Goal: Navigation & Orientation: Find specific page/section

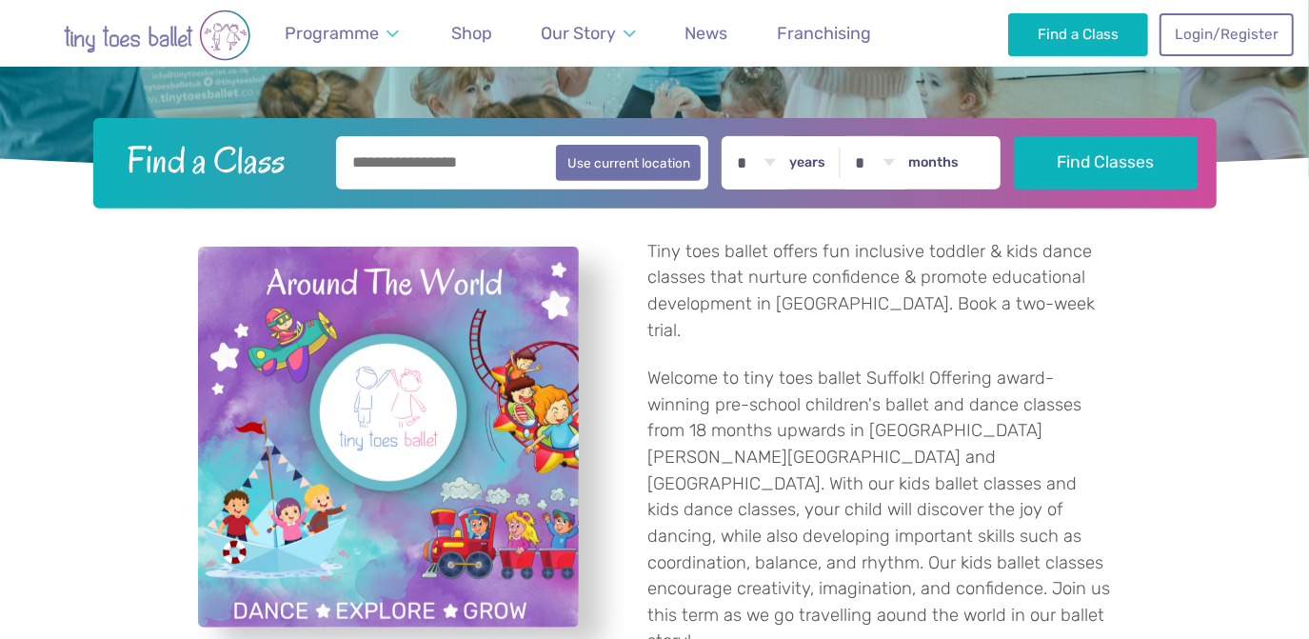
scroll to position [434, 0]
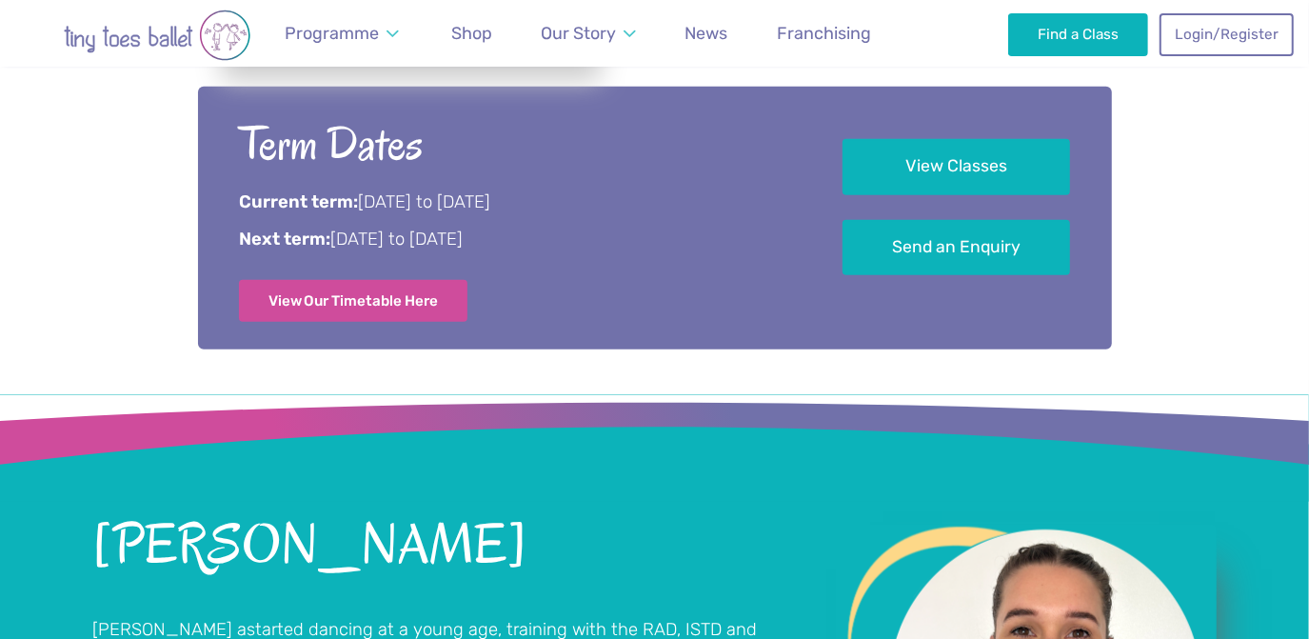
scroll to position [990, 0]
